Goal: Task Accomplishment & Management: Complete application form

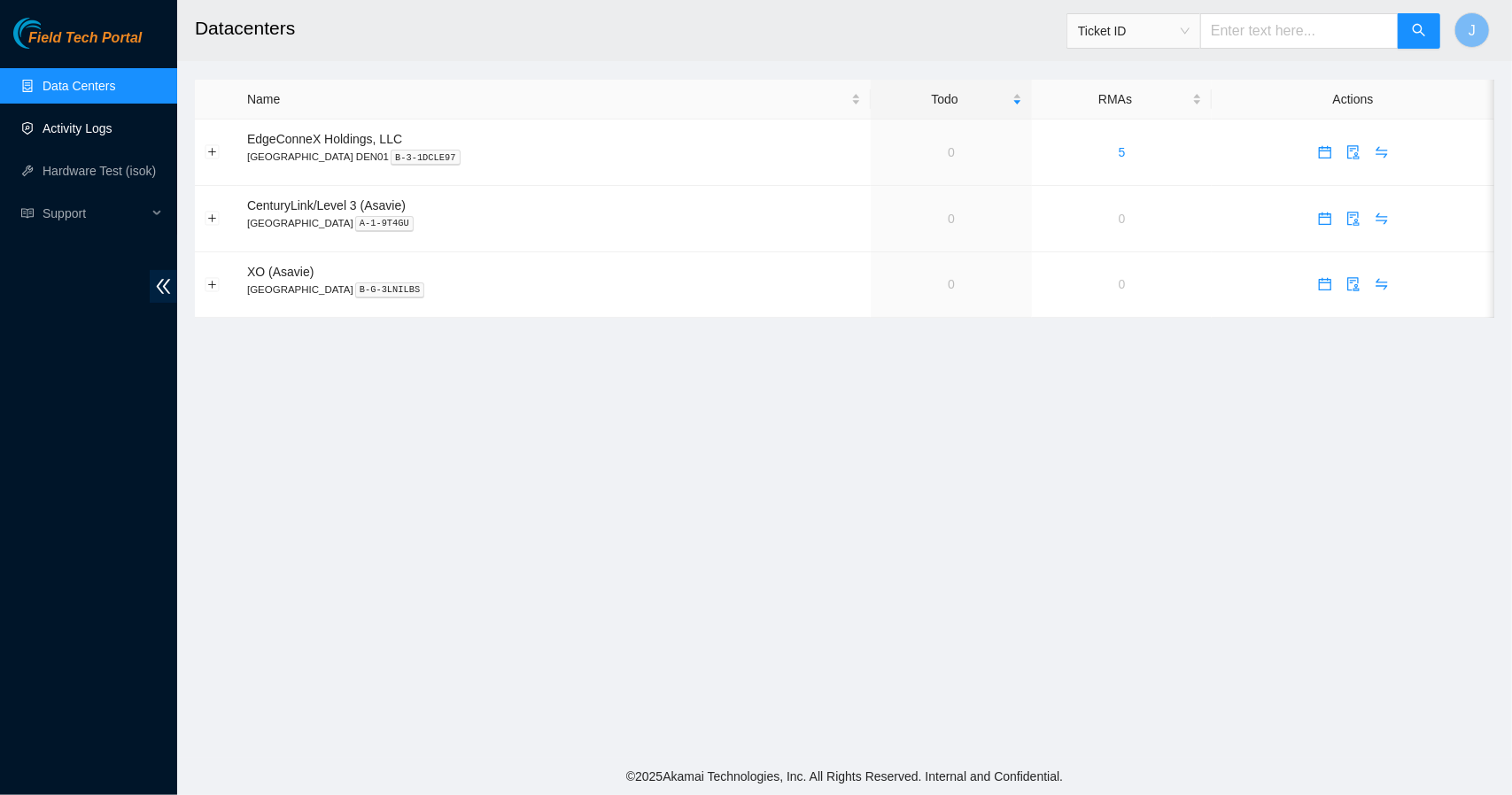
click at [69, 122] on link "Activity Logs" at bounding box center [78, 128] width 70 height 14
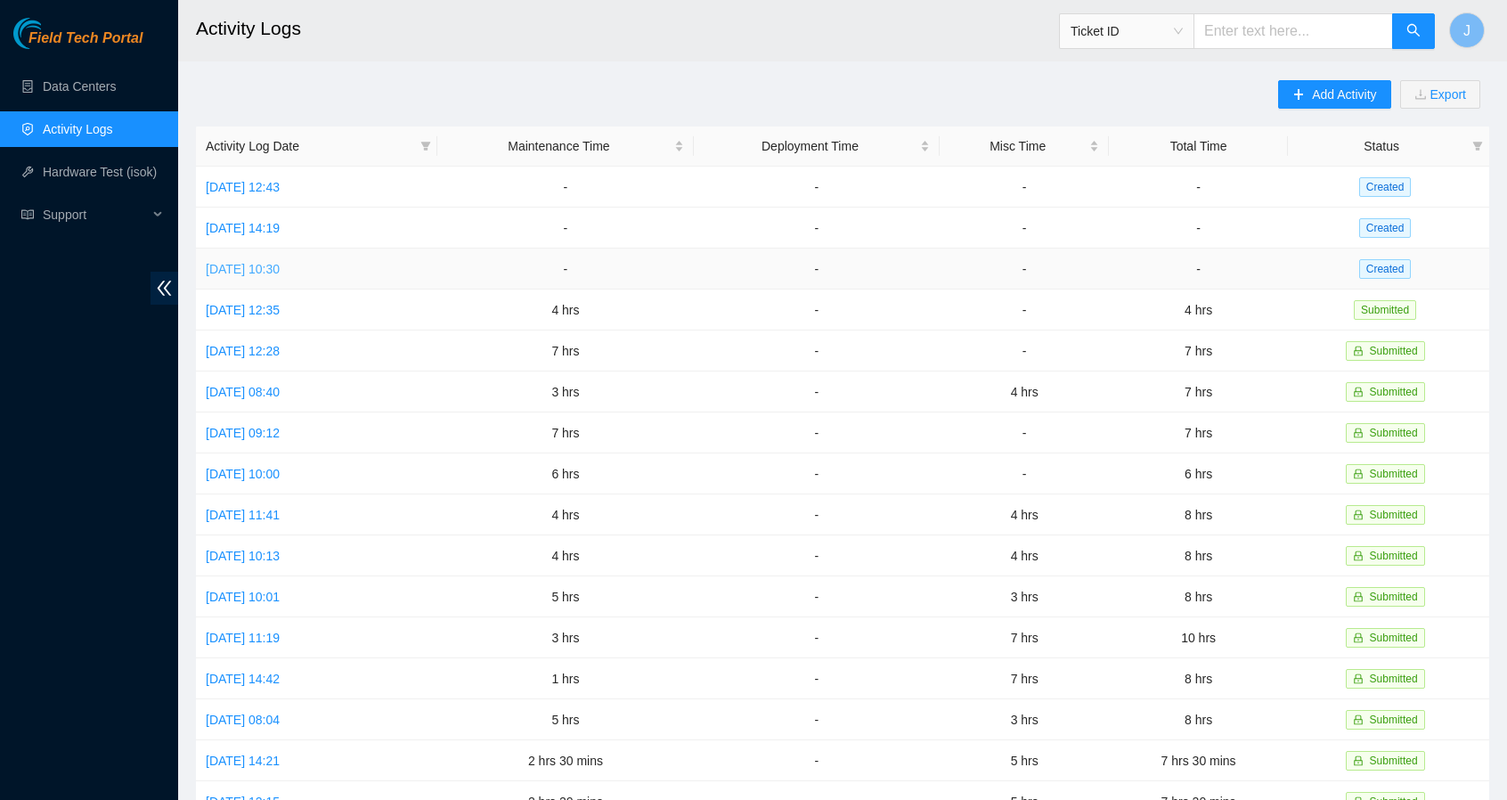
click at [269, 268] on link "[DATE] 10:30" at bounding box center [243, 269] width 74 height 14
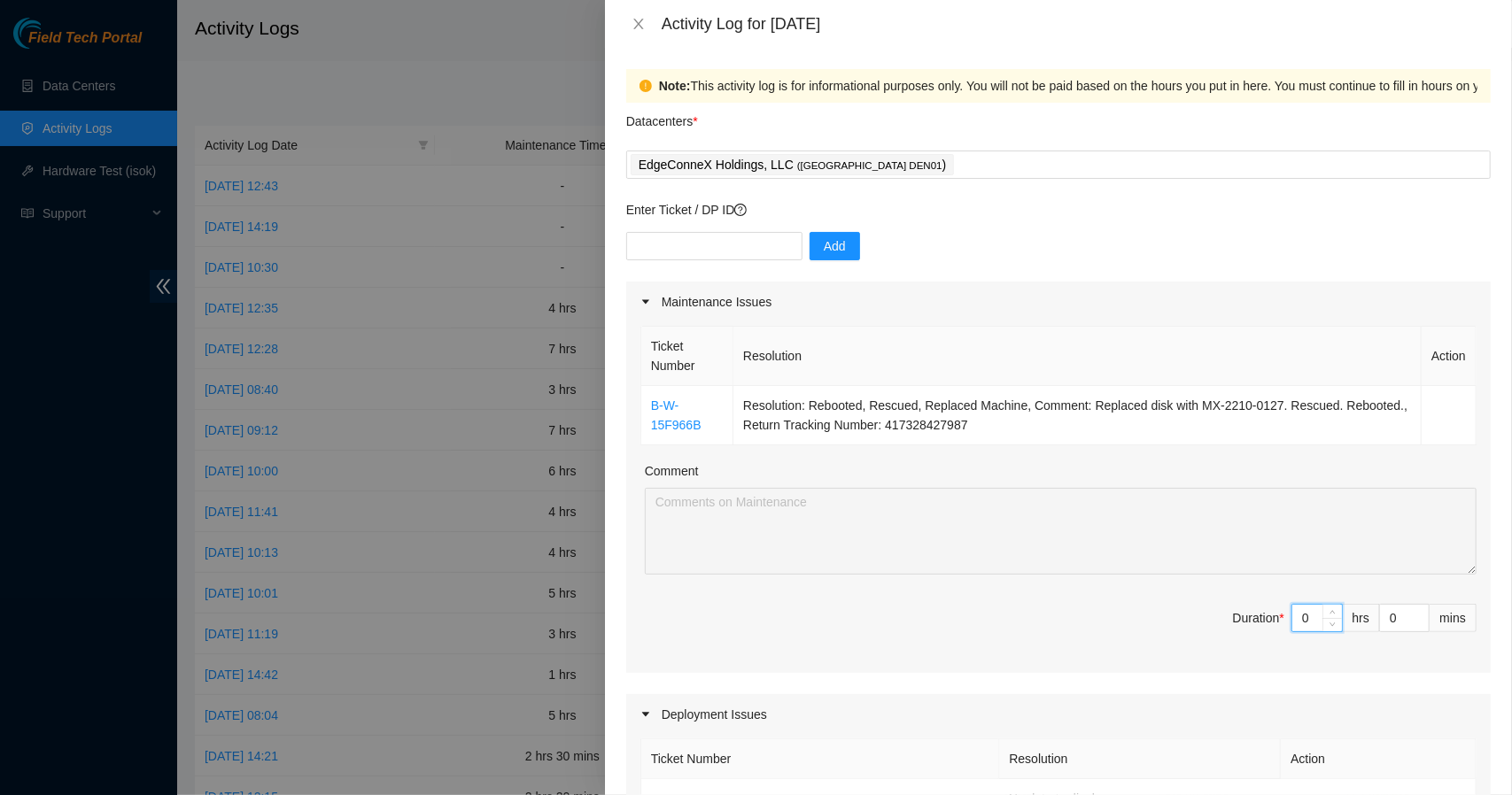
click at [1301, 611] on input "0" at bounding box center [1317, 617] width 50 height 27
type input "2"
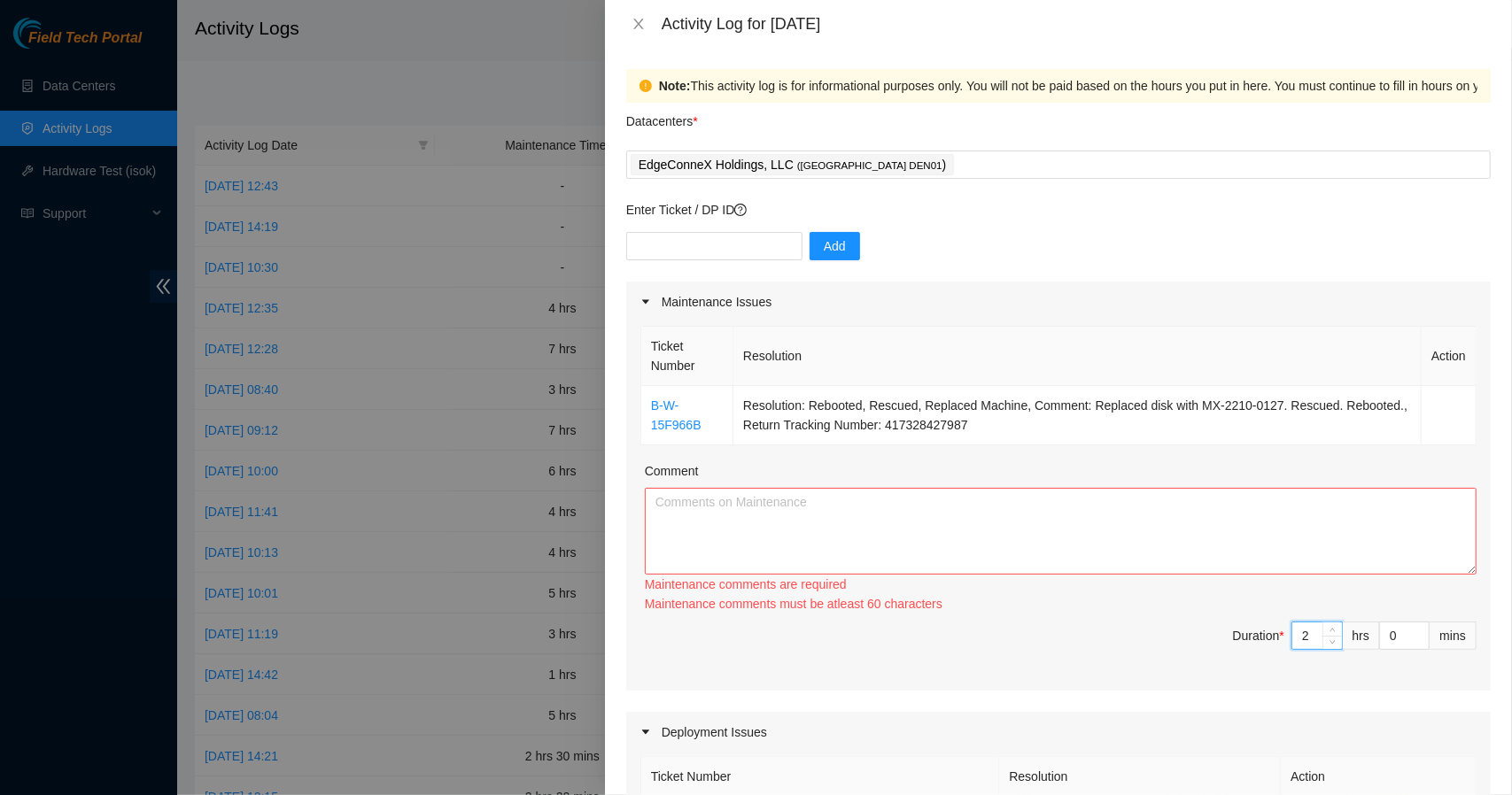
type input "2"
click at [1190, 528] on textarea "Comment" at bounding box center [1060, 531] width 831 height 86
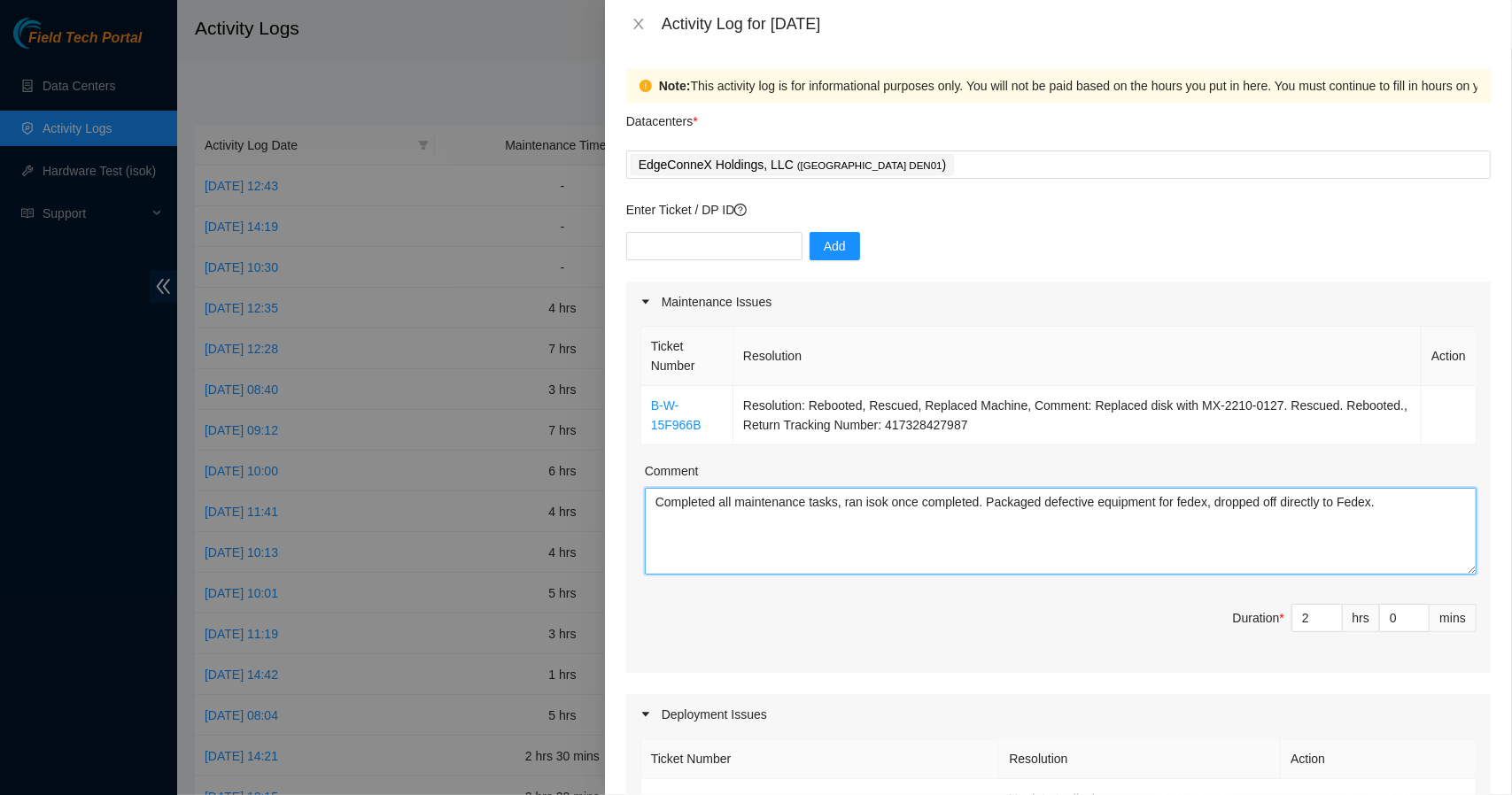
drag, startPoint x: 1384, startPoint y: 507, endPoint x: 648, endPoint y: 499, distance: 736.0
click at [648, 499] on textarea "Completed all maintenance tasks, ran isok once completed. Packaged defective eq…" at bounding box center [1060, 531] width 831 height 86
type textarea "Completed all maintenance tasks, ran isok once completed. Packaged defective eq…"
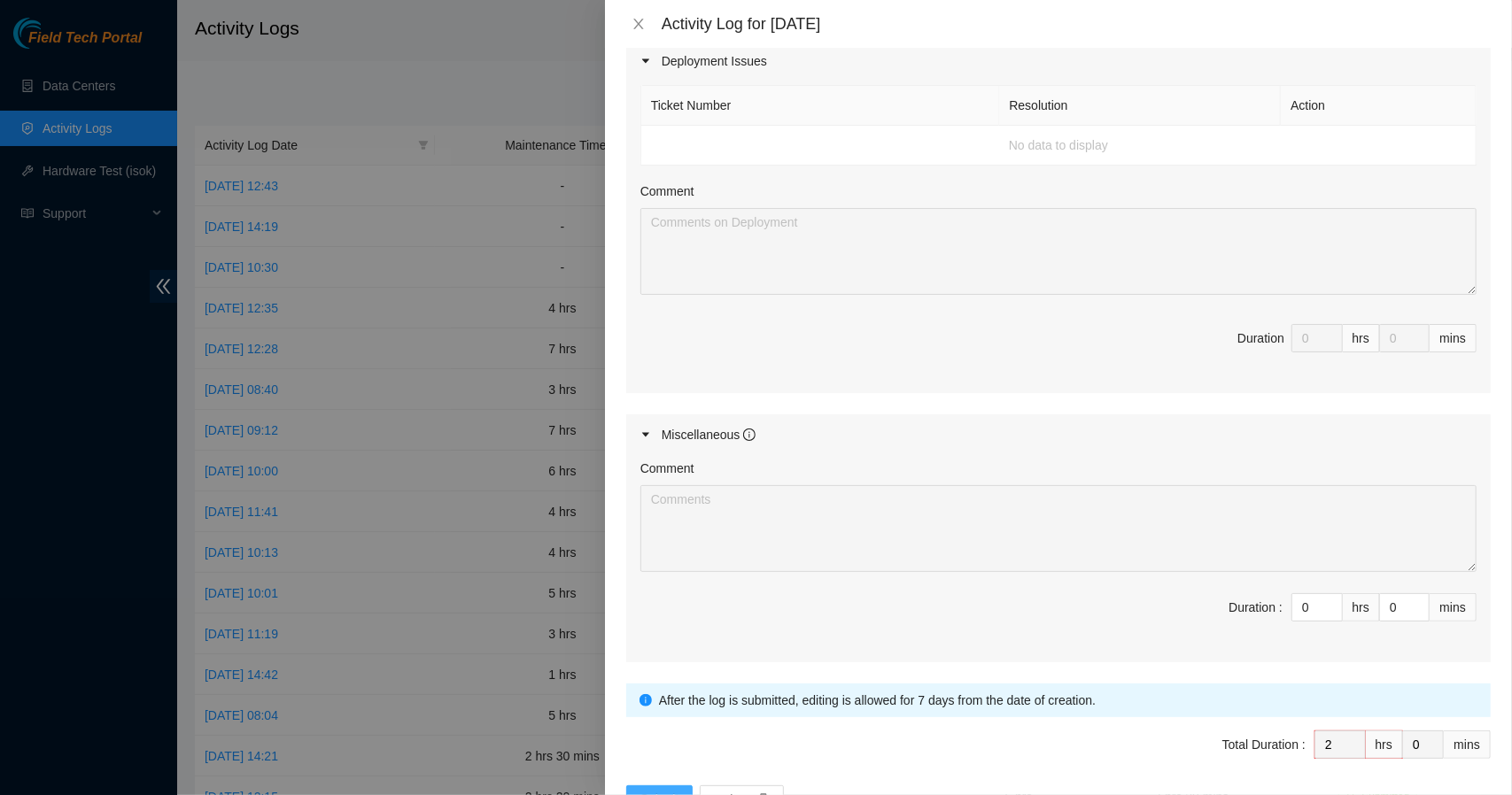
click at [655, 785] on button "Submit" at bounding box center [660, 799] width 68 height 29
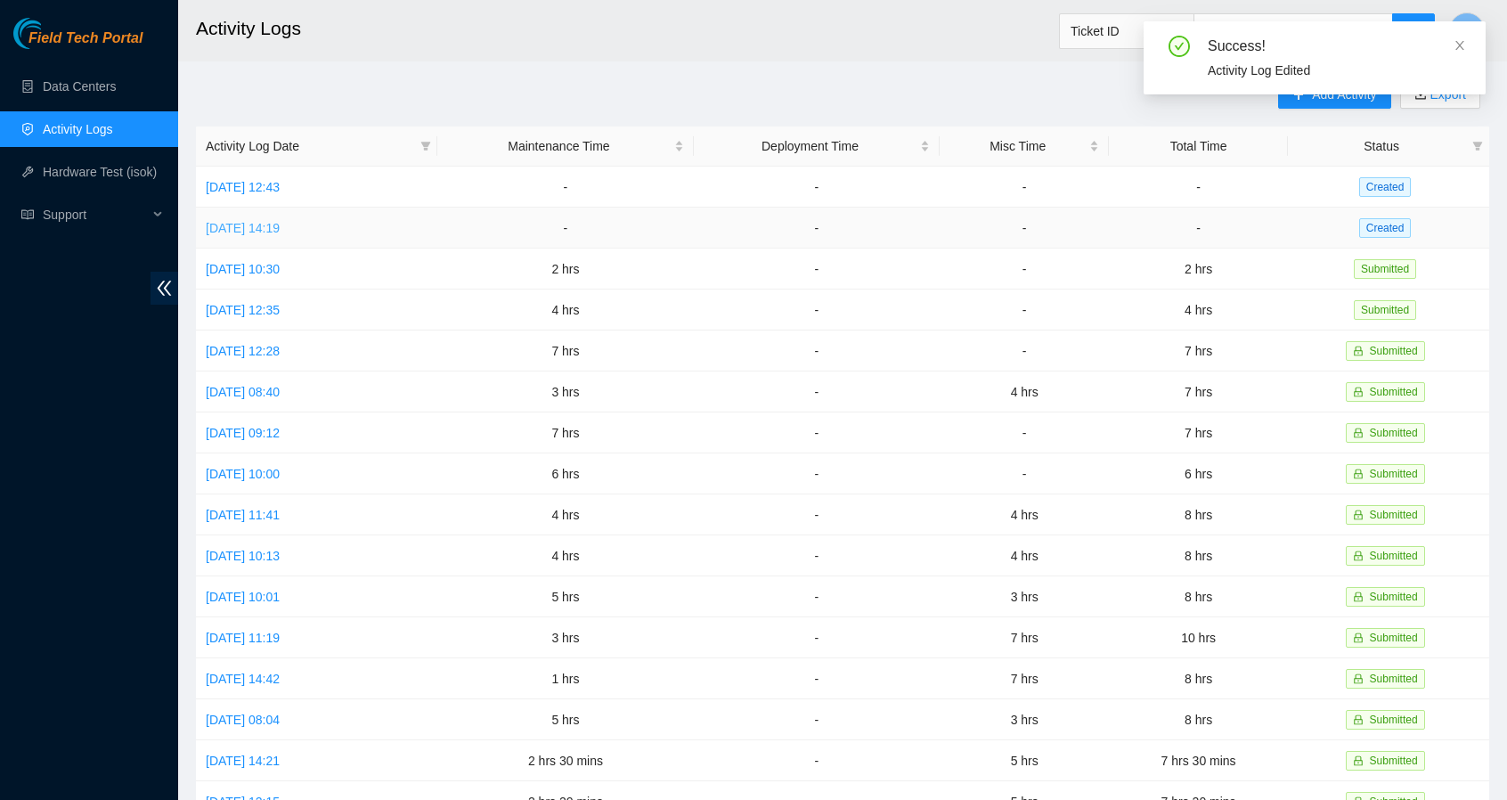
click at [235, 231] on link "[DATE] 14:19" at bounding box center [243, 228] width 74 height 14
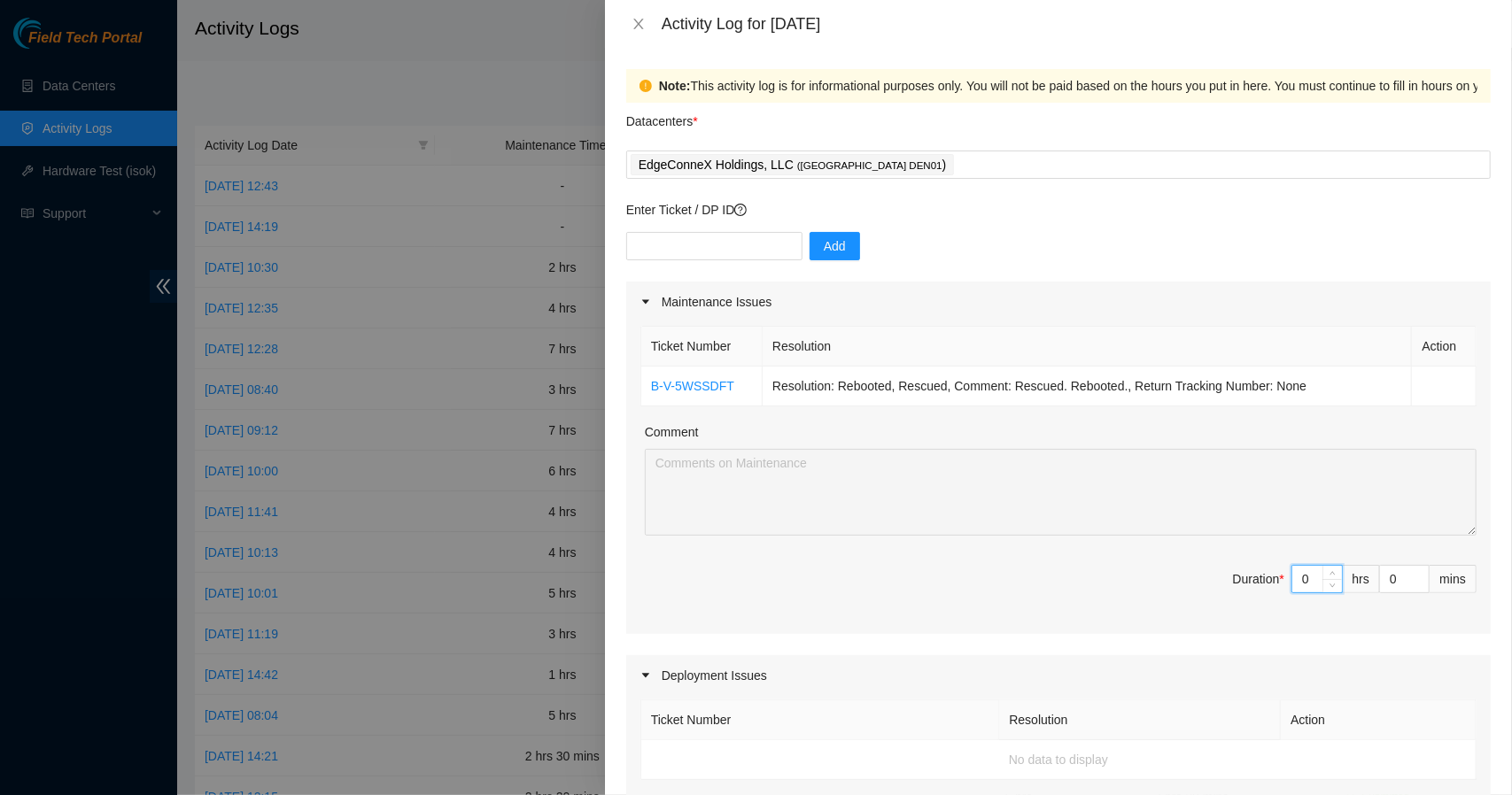
click at [1303, 578] on input "0" at bounding box center [1317, 578] width 50 height 27
type input "1"
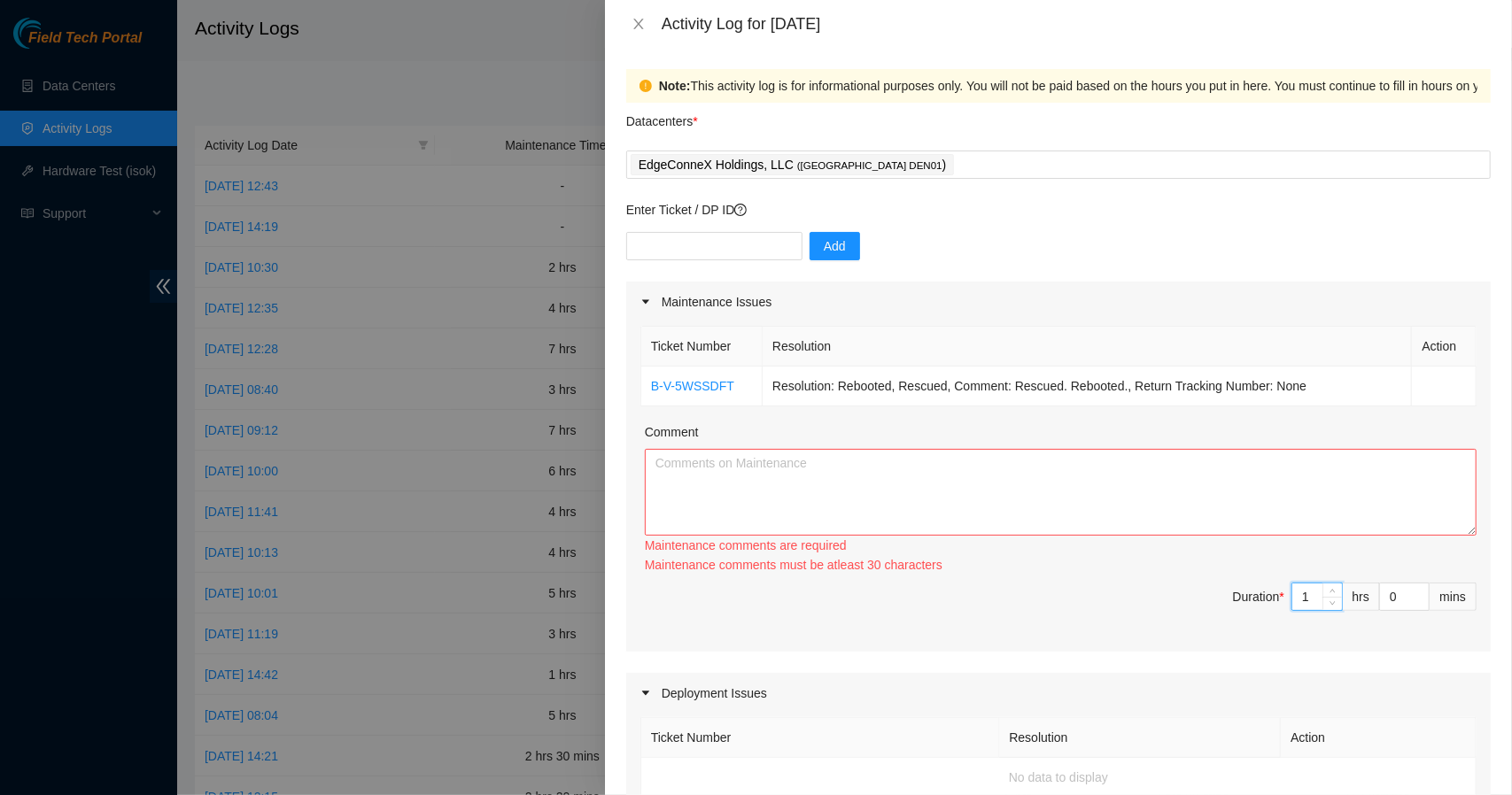
type input "1"
click at [1032, 474] on textarea "Comment" at bounding box center [1060, 492] width 831 height 86
paste textarea "Completed all maintenance tasks, ran isok once completed. Packaged defective eq…"
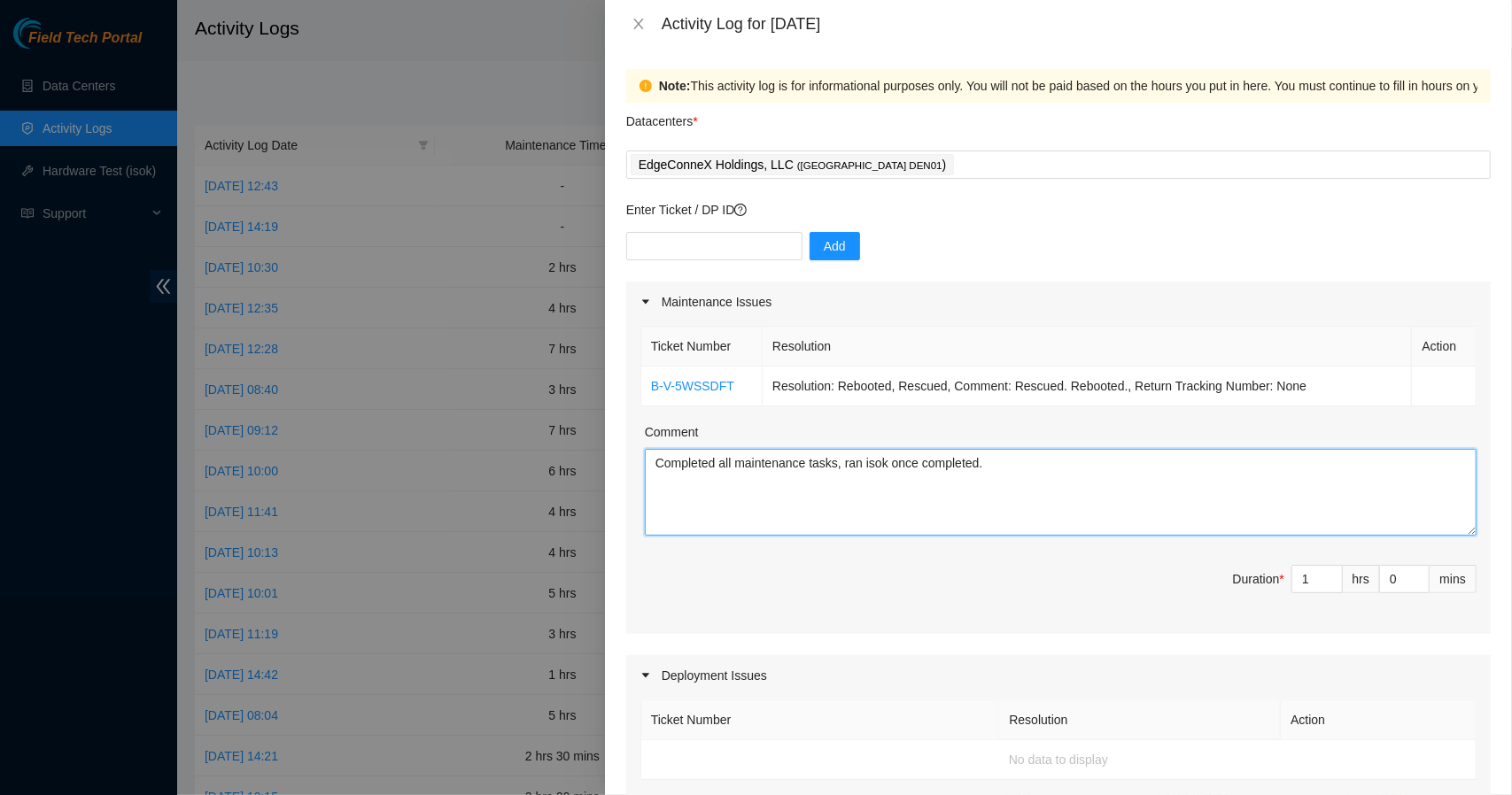
type textarea "Completed all maintenance tasks, ran isok once completed."
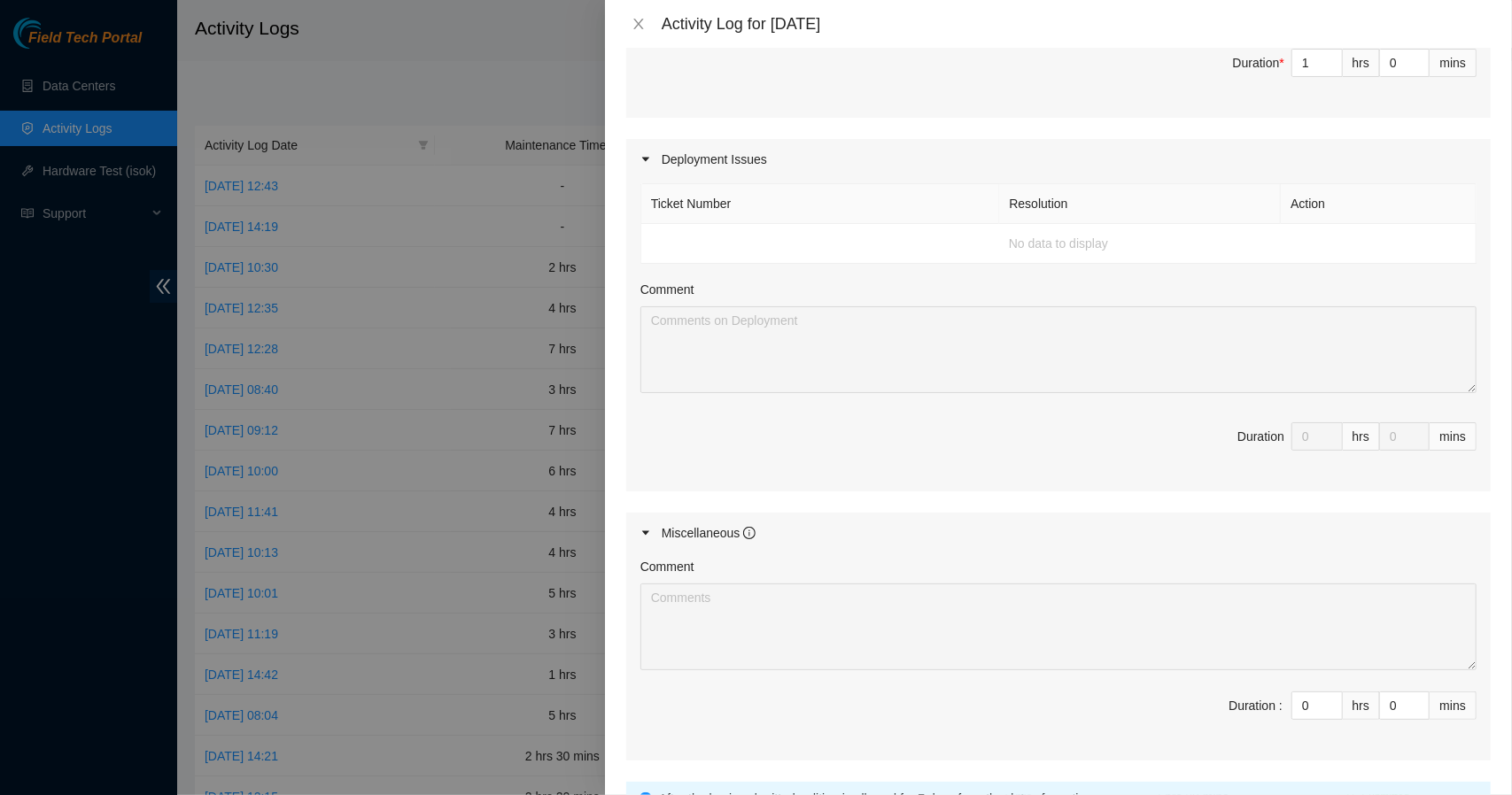
scroll to position [653, 0]
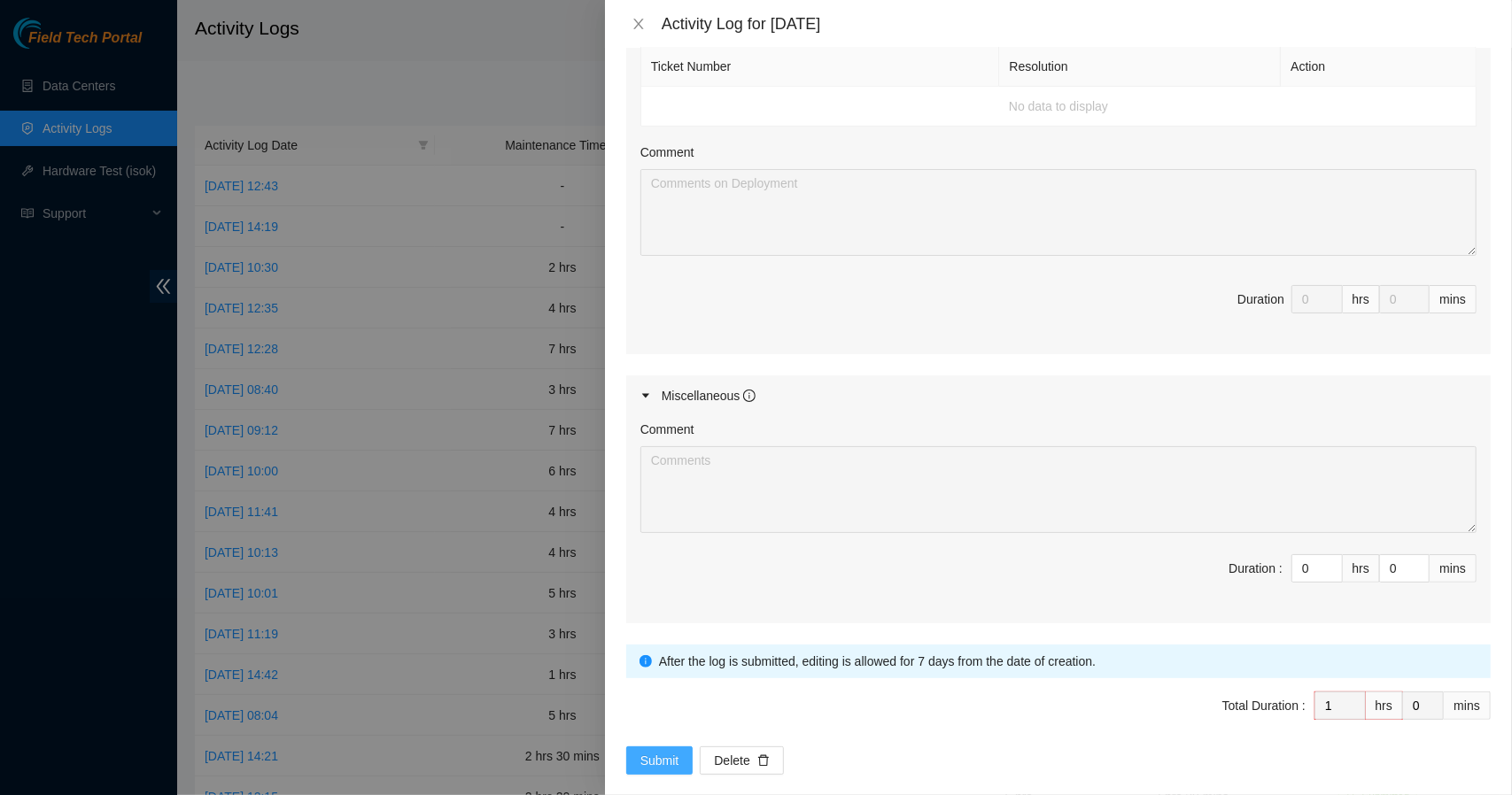
click at [663, 756] on span "Submit" at bounding box center [659, 760] width 39 height 20
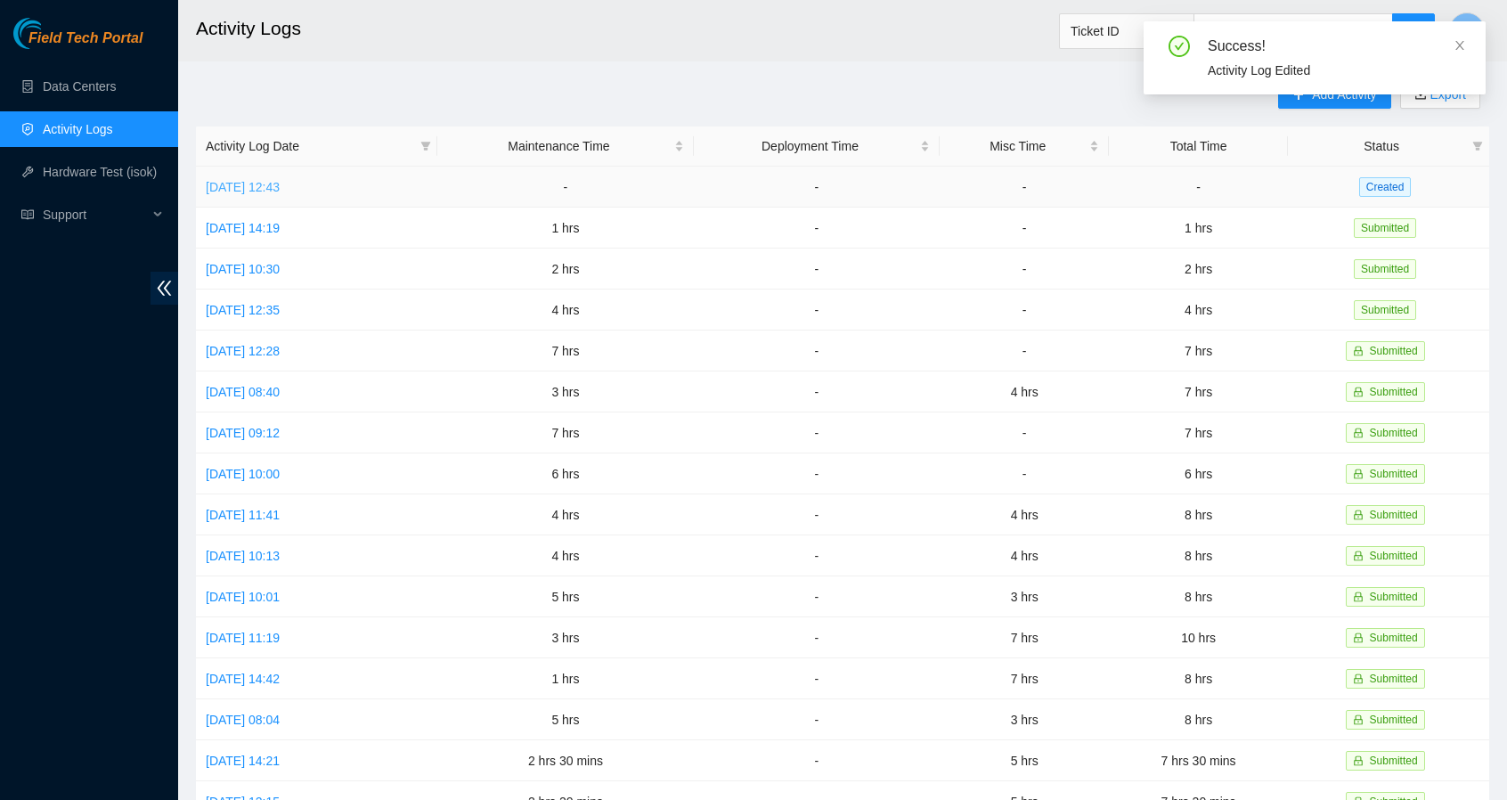
click at [278, 185] on link "[DATE] 12:43" at bounding box center [243, 187] width 74 height 14
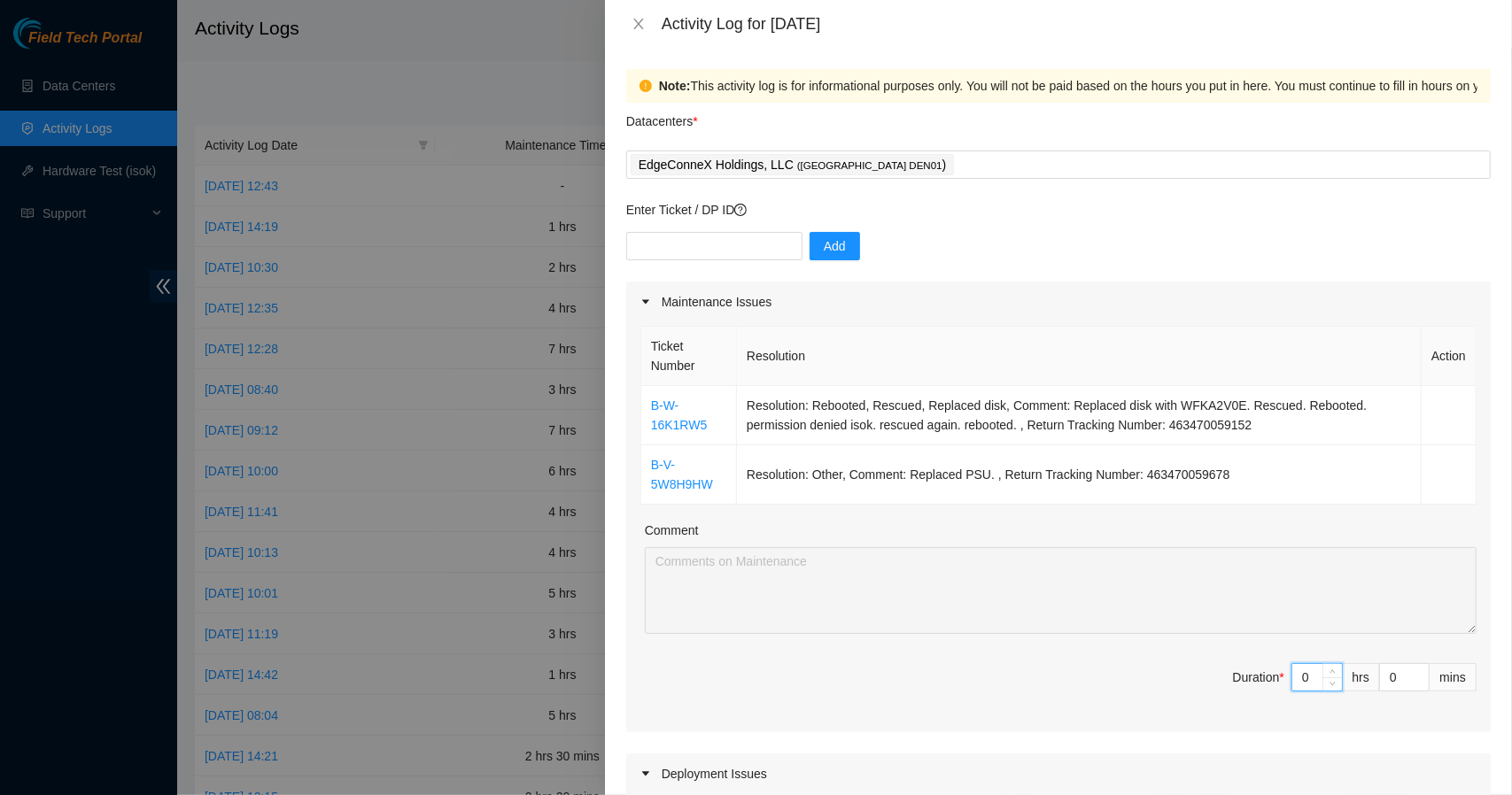
click at [1300, 671] on input "0" at bounding box center [1317, 677] width 50 height 27
type input "3"
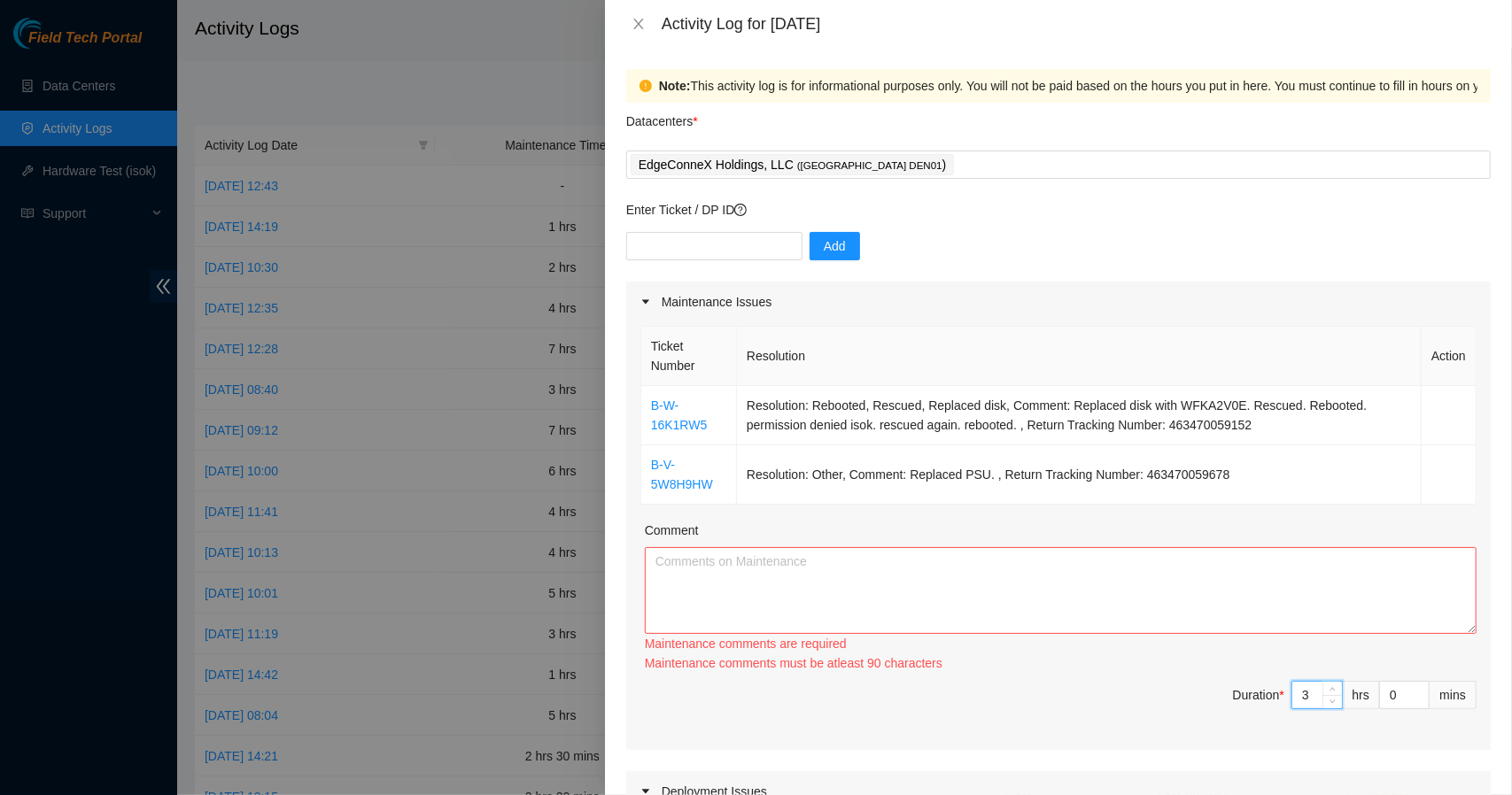
type input "3"
type input "2"
type input "20"
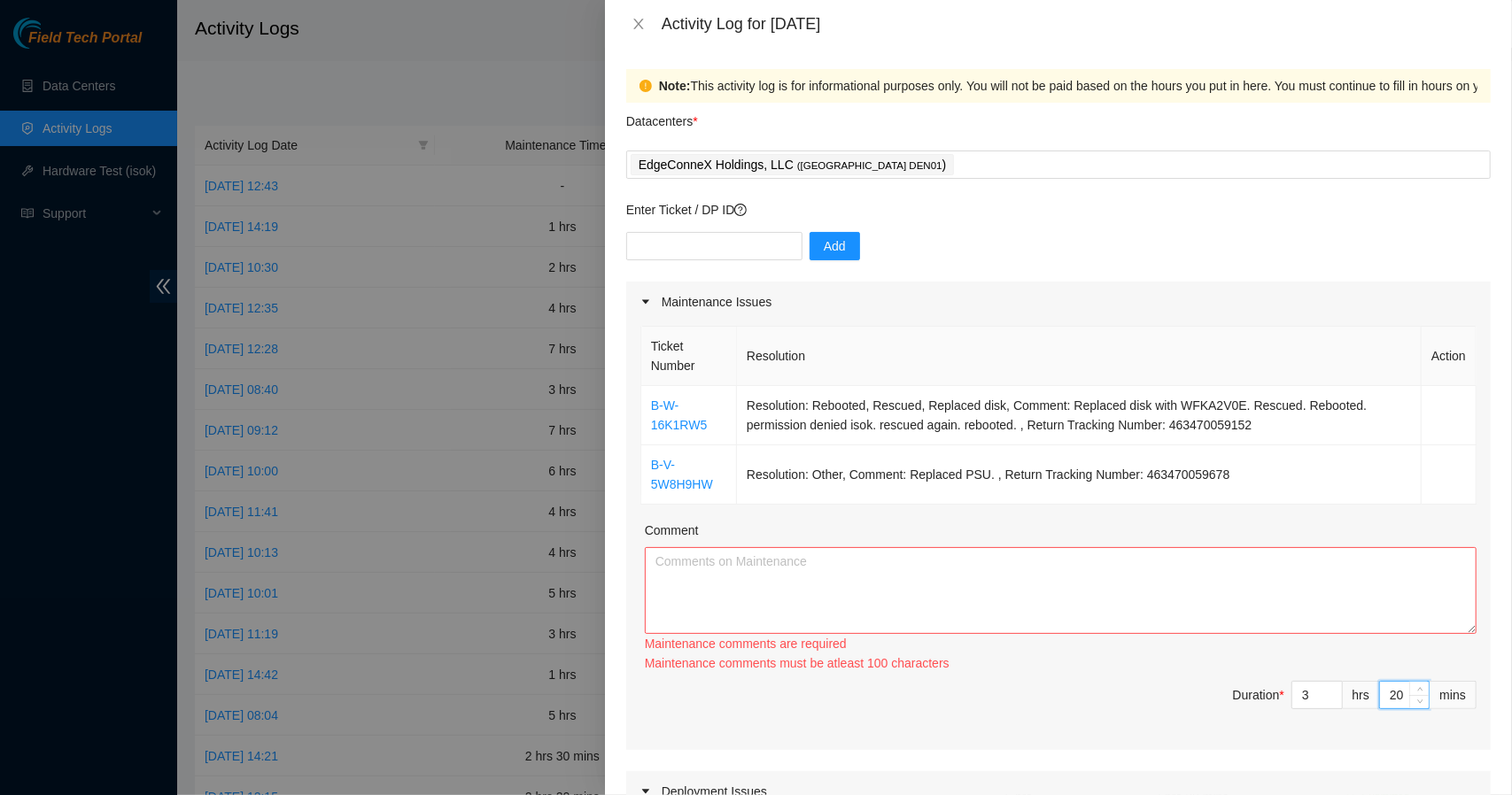
paste input "Completed all maintenance tasks, ran isok once completed. Packaged defective eq…"
type input "2"
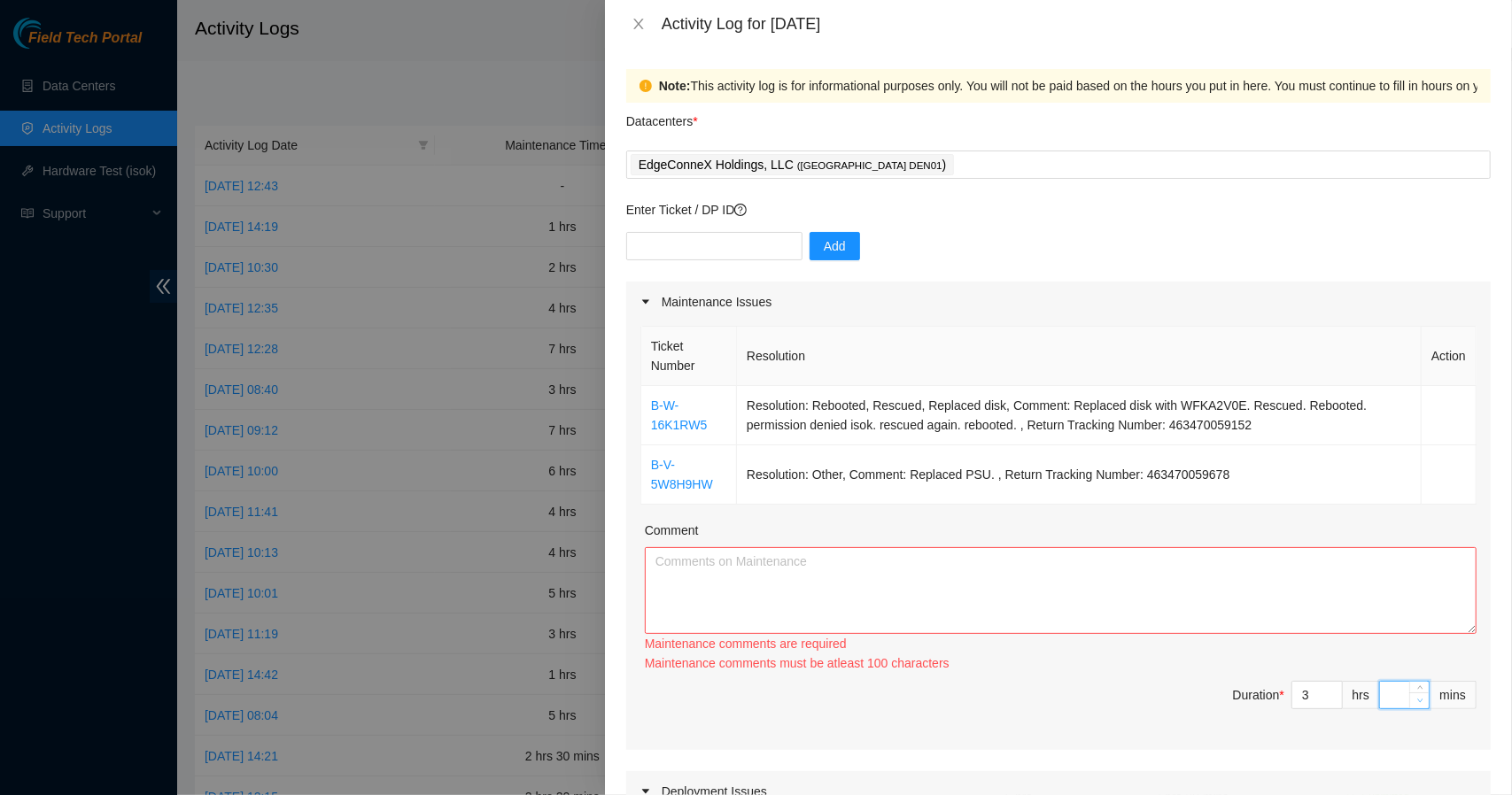
type input "0"
type input "3"
type input "30"
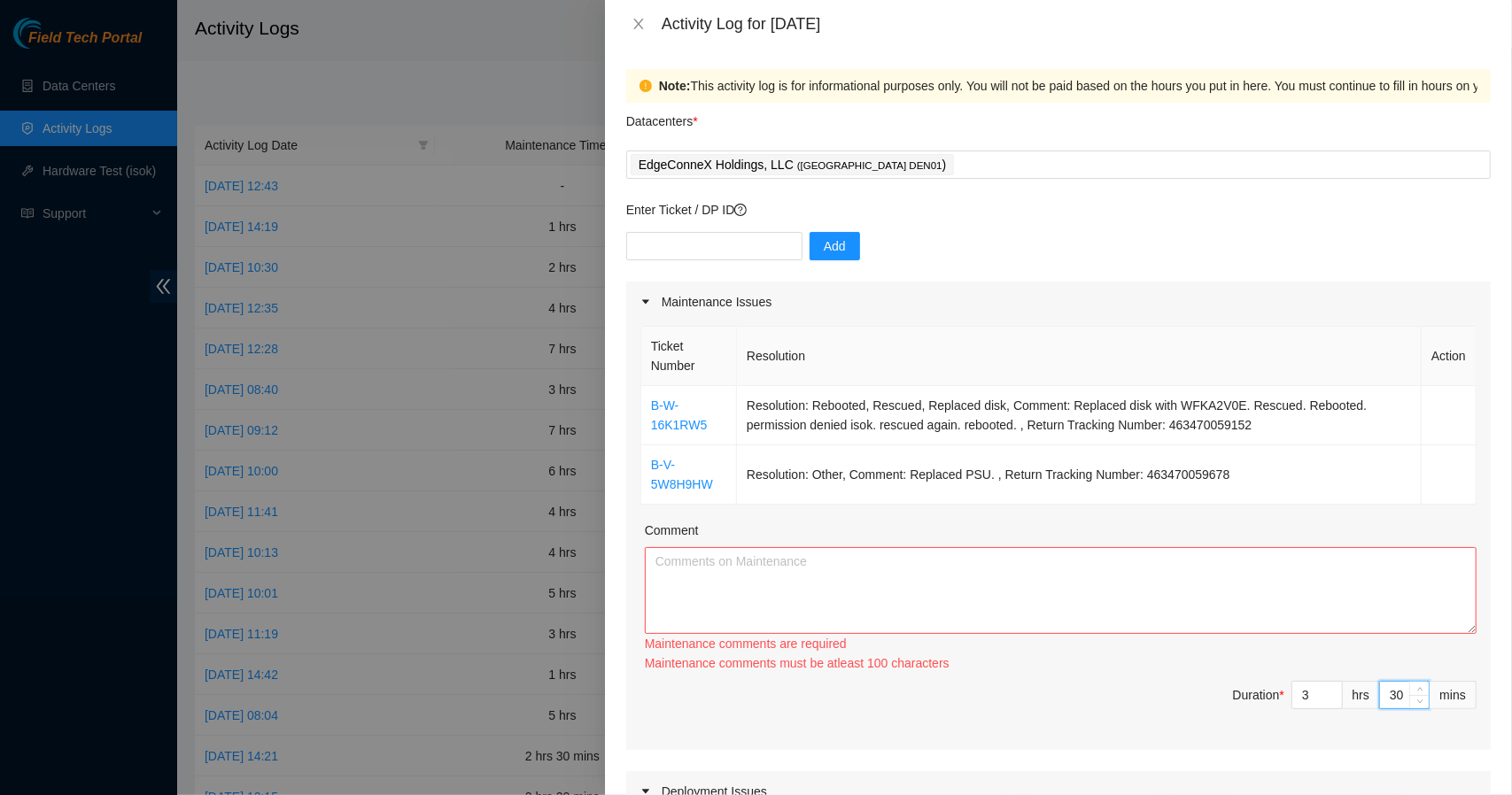
type input "30"
click at [1273, 578] on textarea "Comment" at bounding box center [1060, 589] width 831 height 86
paste textarea "Completed all maintenance tasks, ran isok once completed. Packaged defective eq…"
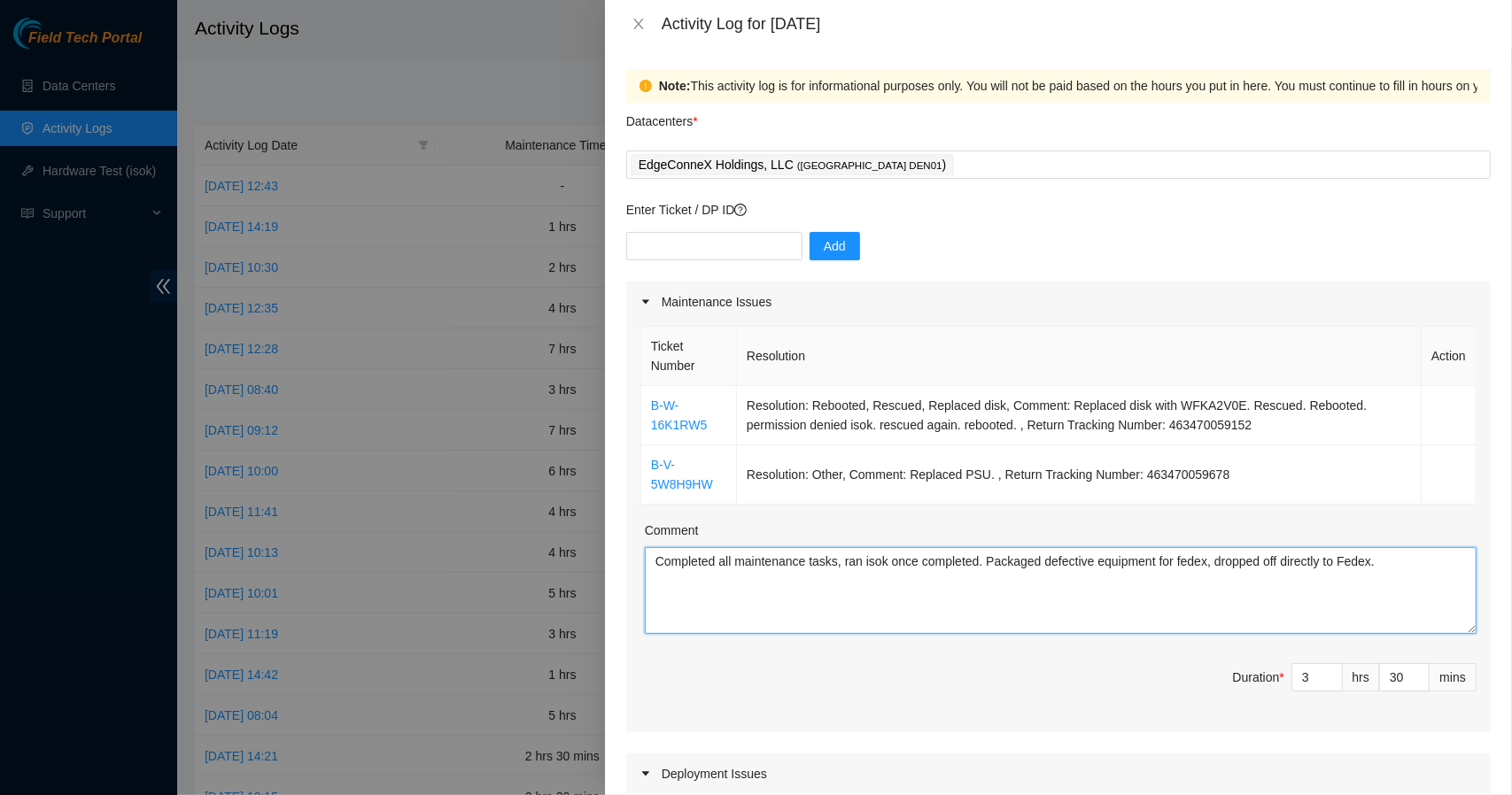
type textarea "Completed all maintenance tasks, ran isok once completed. Packaged defective eq…"
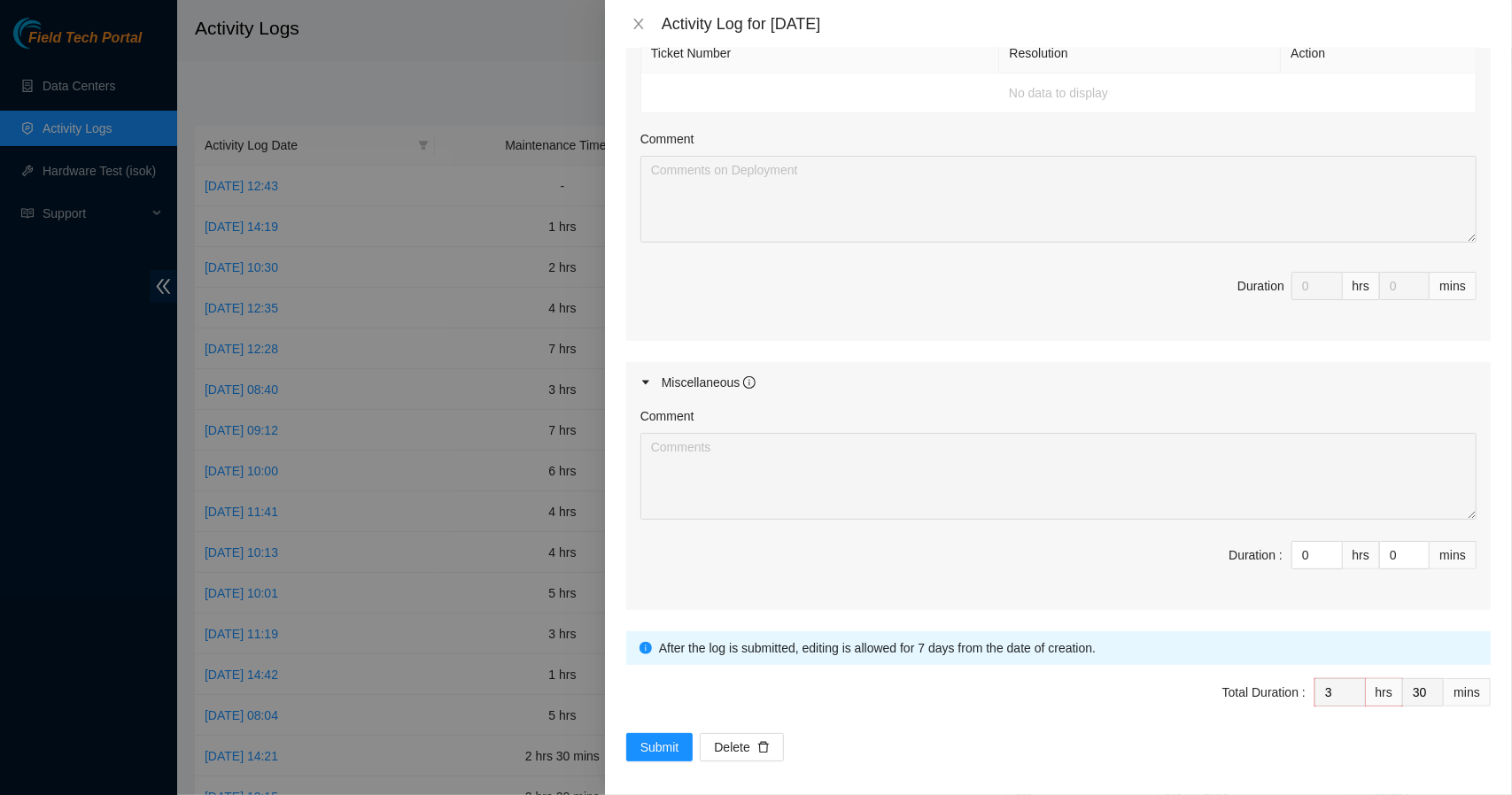
scroll to position [766, 0]
click at [666, 740] on span "Submit" at bounding box center [659, 745] width 39 height 20
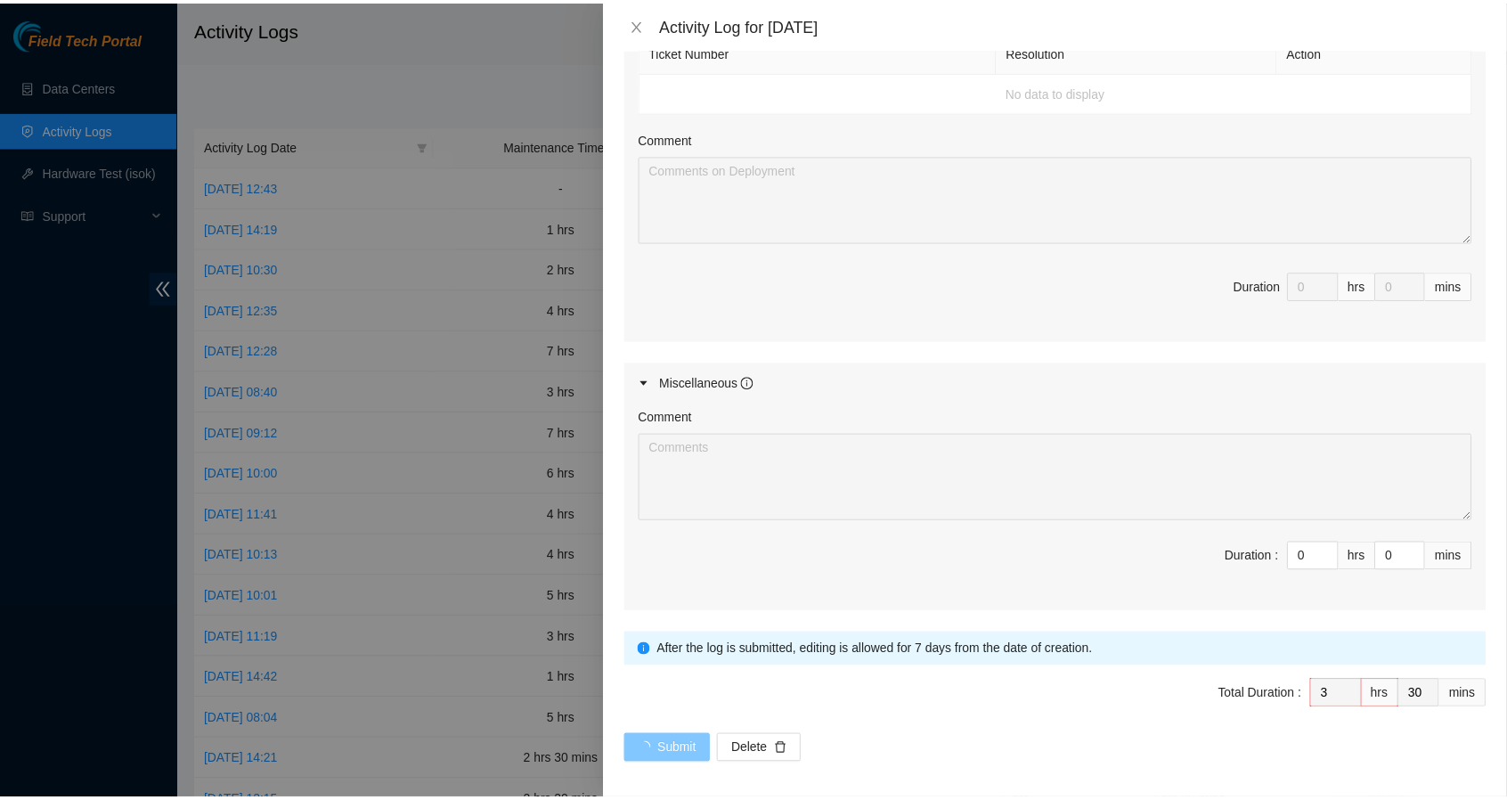
scroll to position [0, 0]
